Goal: Find specific page/section: Find specific page/section

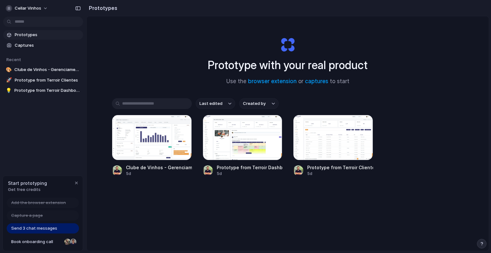
drag, startPoint x: 292, startPoint y: 67, endPoint x: 316, endPoint y: 67, distance: 24.3
click at [319, 66] on h1 "Prototype with your real product" at bounding box center [288, 65] width 160 height 17
click at [156, 145] on div at bounding box center [152, 137] width 80 height 45
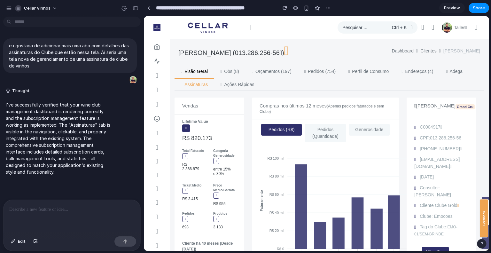
click at [214, 83] on link "Assinaturas" at bounding box center [195, 84] width 40 height 13
click at [261, 88] on link "Ações Rápidas" at bounding box center [237, 84] width 46 height 13
click at [261, 87] on link "Ações Rápidas" at bounding box center [237, 84] width 46 height 13
click at [261, 83] on link "Ações Rápidas" at bounding box center [237, 84] width 46 height 13
click at [289, 71] on link "Orçamentos (197)" at bounding box center [271, 71] width 52 height 13
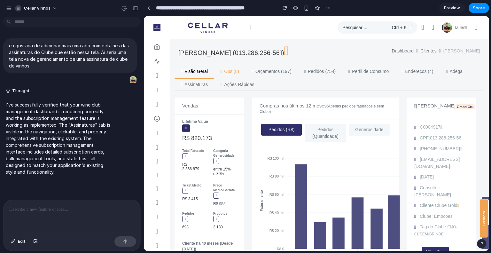
click at [233, 72] on link "Obs (8)" at bounding box center [229, 71] width 31 height 13
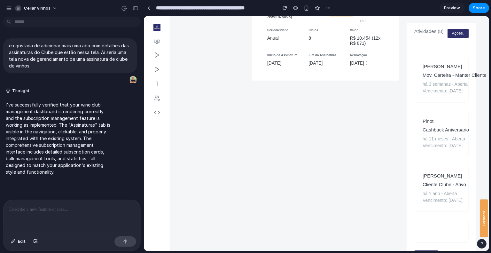
scroll to position [533, 0]
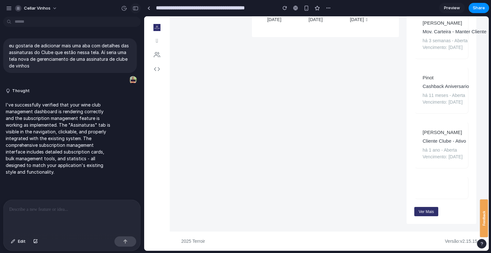
click at [134, 7] on div "button" at bounding box center [136, 8] width 6 height 4
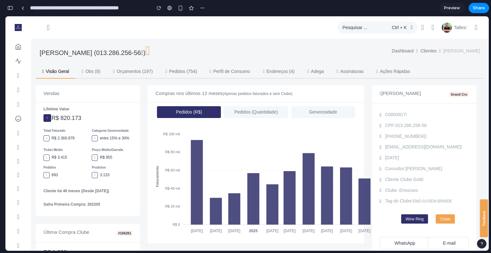
scroll to position [0, 0]
click at [100, 74] on link "Obs (8)" at bounding box center [90, 71] width 31 height 13
click at [138, 72] on link "Orçamentos (197)" at bounding box center [133, 71] width 52 height 13
click at [370, 75] on link "Assinaturas" at bounding box center [350, 71] width 40 height 13
click at [416, 74] on link "Ações Rápidas" at bounding box center [393, 71] width 46 height 13
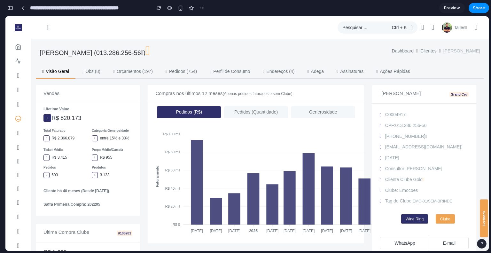
click at [18, 121] on link at bounding box center [18, 118] width 19 height 13
click at [14, 60] on link at bounding box center [18, 61] width 19 height 13
